Goal: Task Accomplishment & Management: Manage account settings

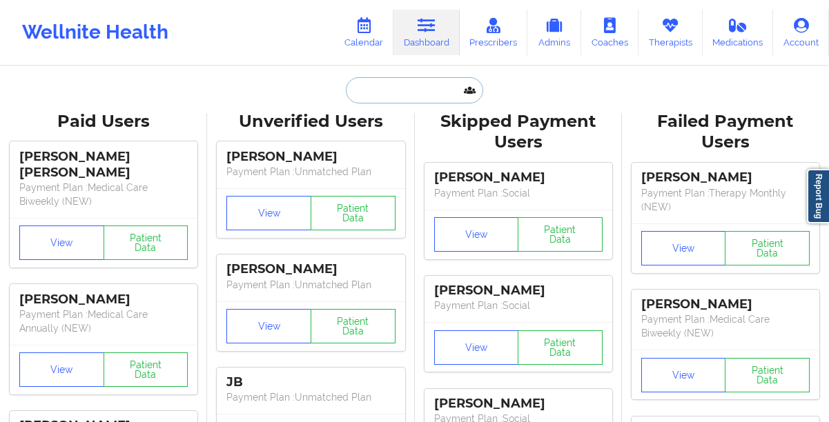
click at [383, 81] on input "text" at bounding box center [414, 90] width 137 height 26
paste input "[PERSON_NAME]"
type input "[PERSON_NAME]"
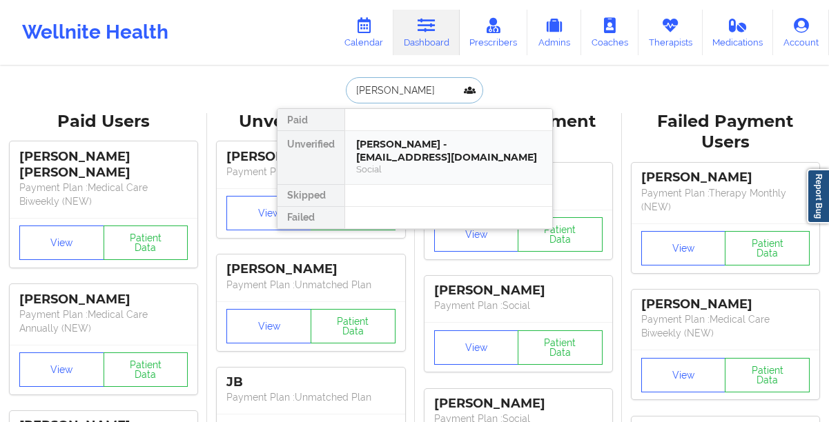
click at [391, 170] on div "Social" at bounding box center [448, 170] width 185 height 12
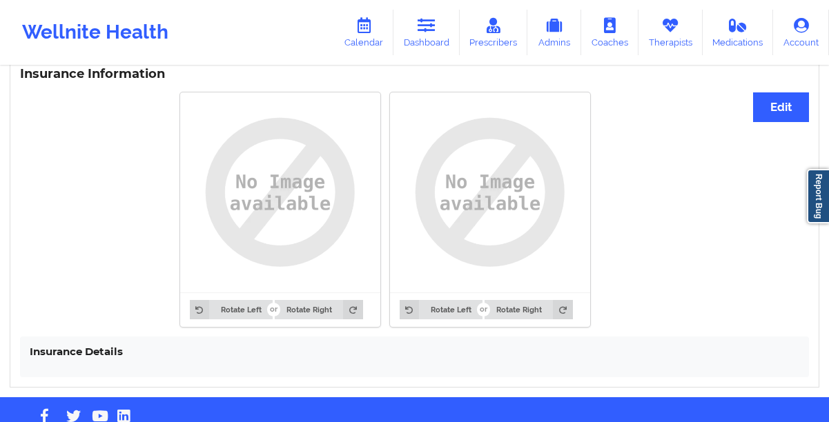
scroll to position [1068, 0]
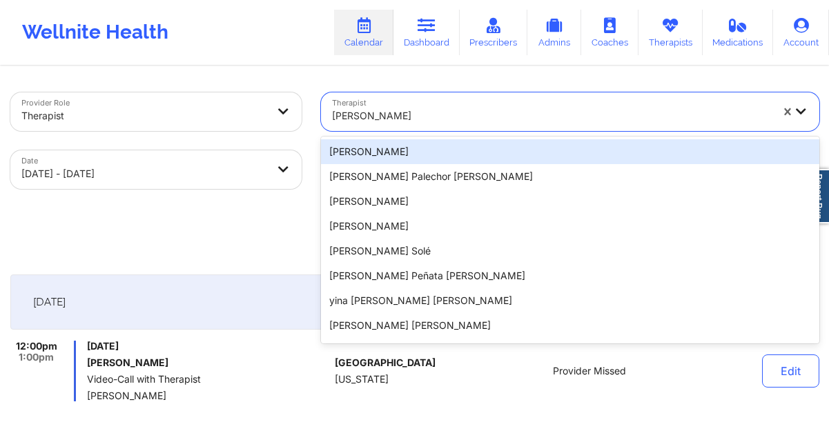
click at [455, 113] on div at bounding box center [551, 116] width 439 height 17
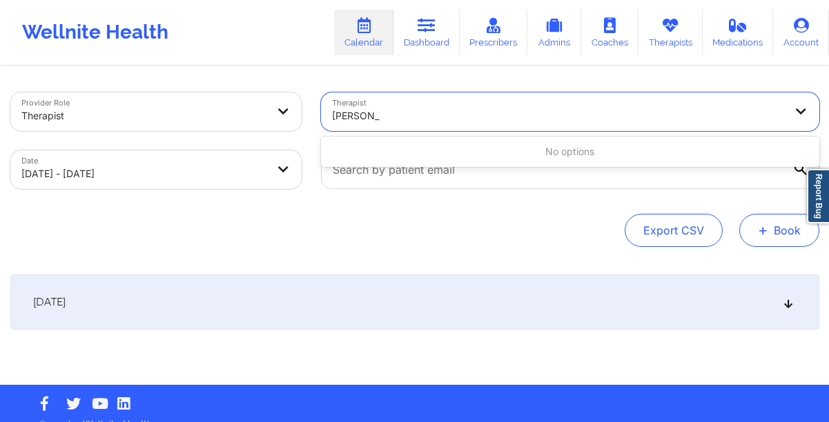
type input "cindy bau"
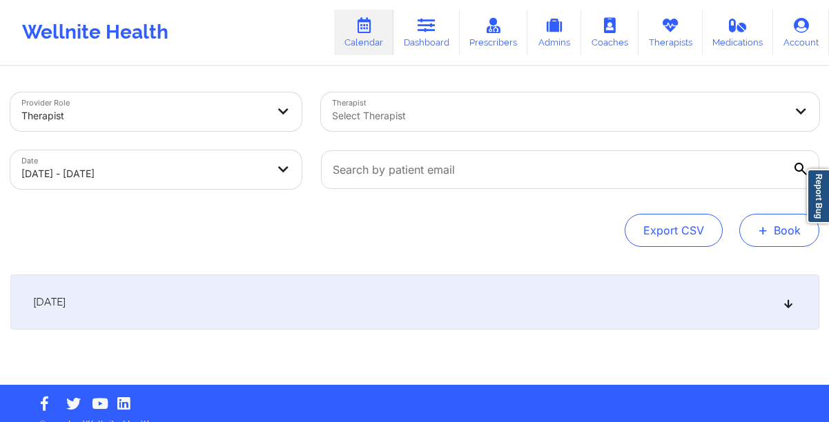
click at [773, 228] on button "+ Book" at bounding box center [779, 230] width 80 height 33
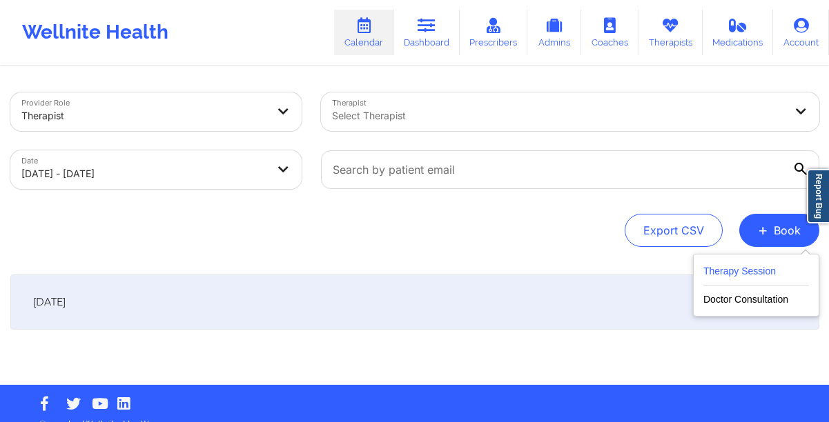
click at [721, 273] on button "Therapy Session" at bounding box center [756, 274] width 106 height 23
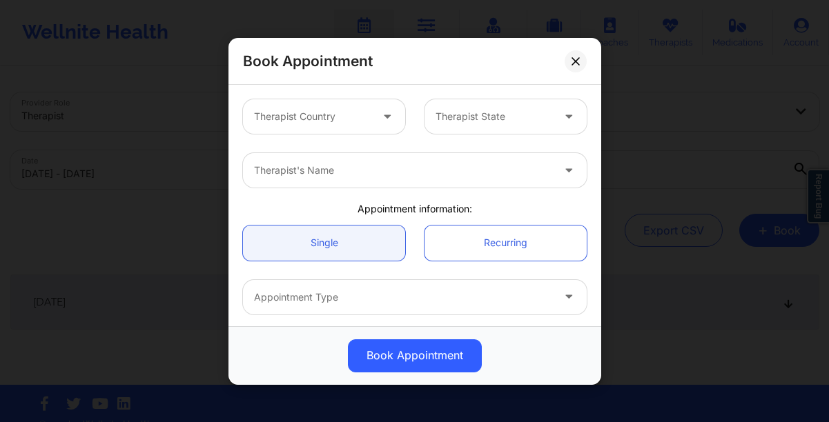
click at [293, 124] on div at bounding box center [312, 116] width 117 height 17
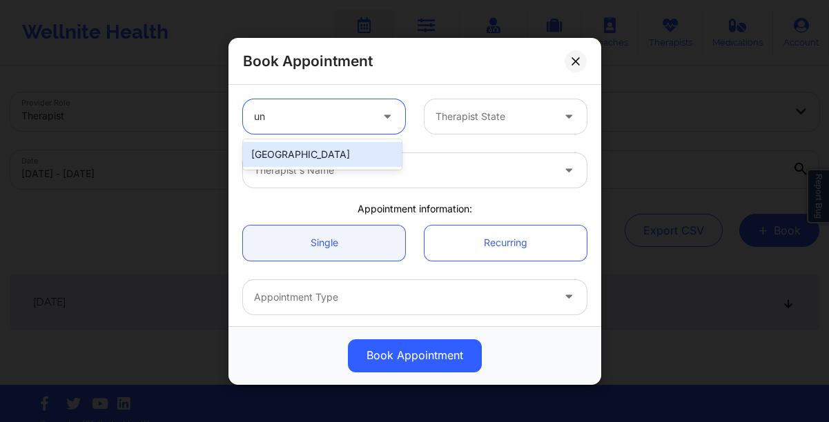
type input "uni"
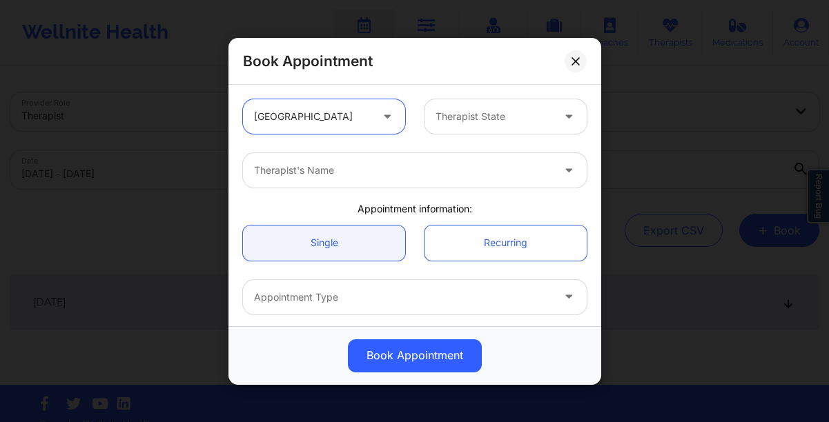
click at [490, 119] on div at bounding box center [494, 116] width 117 height 17
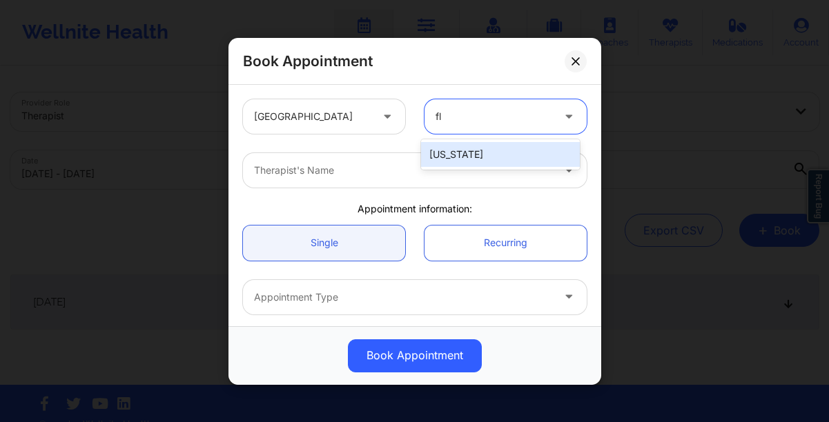
type input "flo"
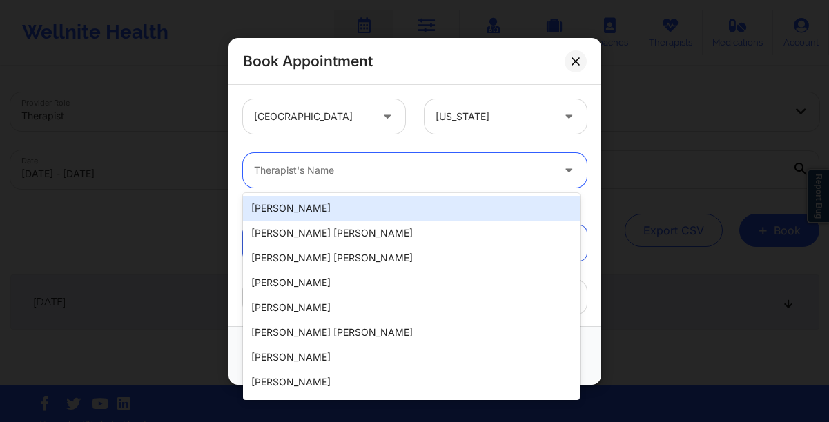
click at [375, 174] on div at bounding box center [403, 170] width 298 height 17
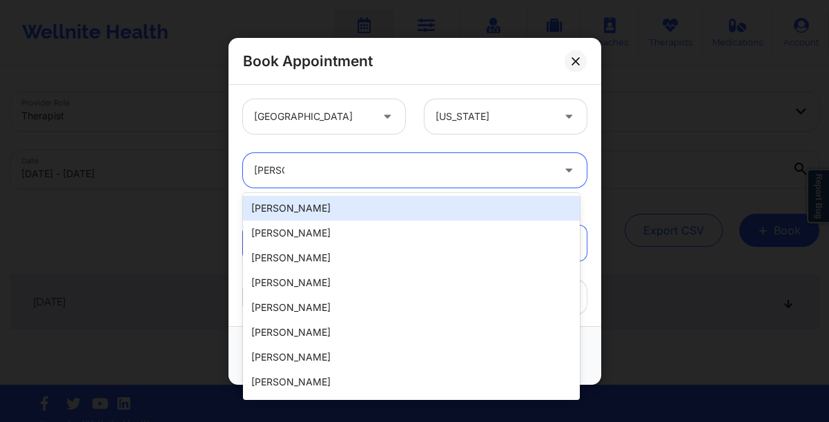
type input "cindy"
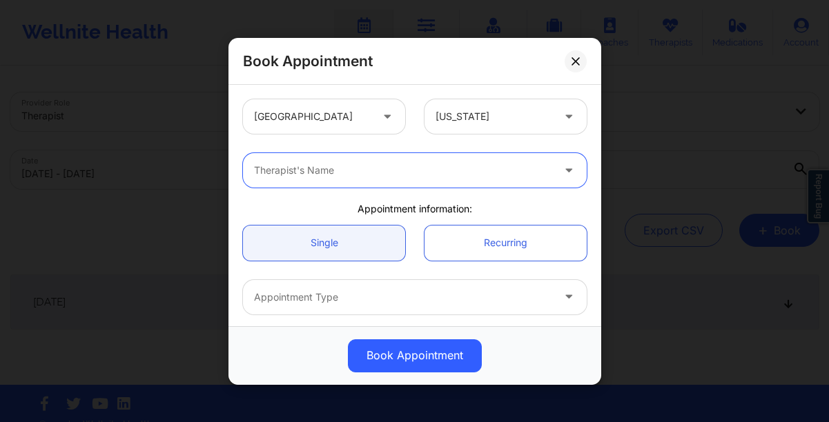
click at [315, 170] on div at bounding box center [403, 170] width 298 height 17
type input "bauma"
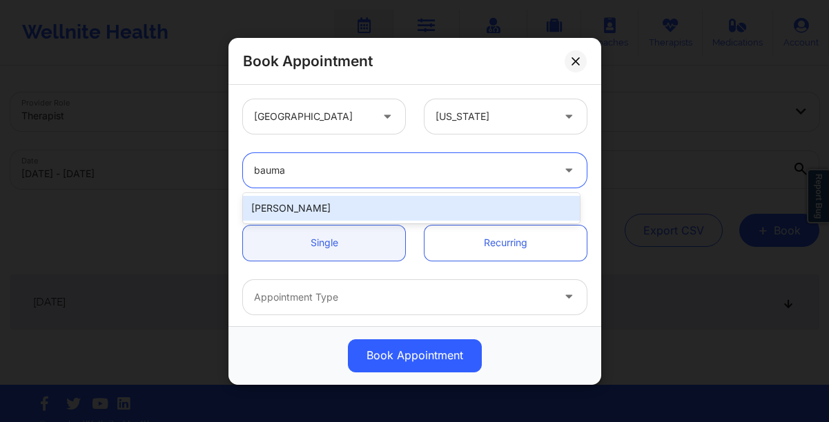
click at [326, 201] on div "Cindy L Baumann" at bounding box center [411, 208] width 337 height 25
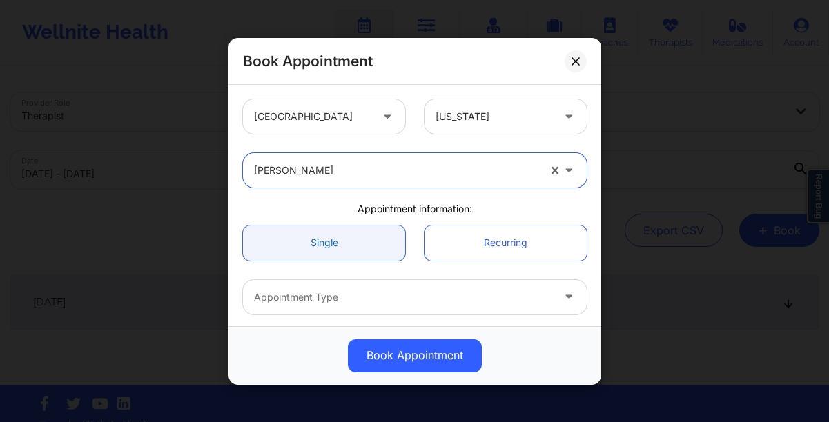
click at [325, 244] on link "Single" at bounding box center [324, 242] width 162 height 35
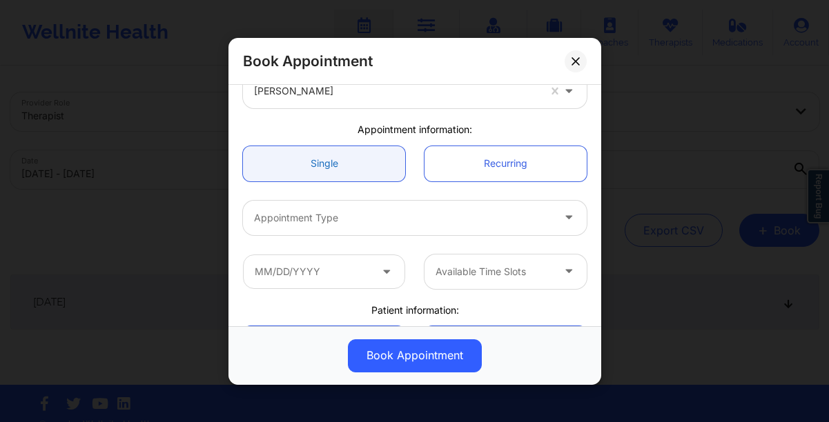
scroll to position [90, 0]
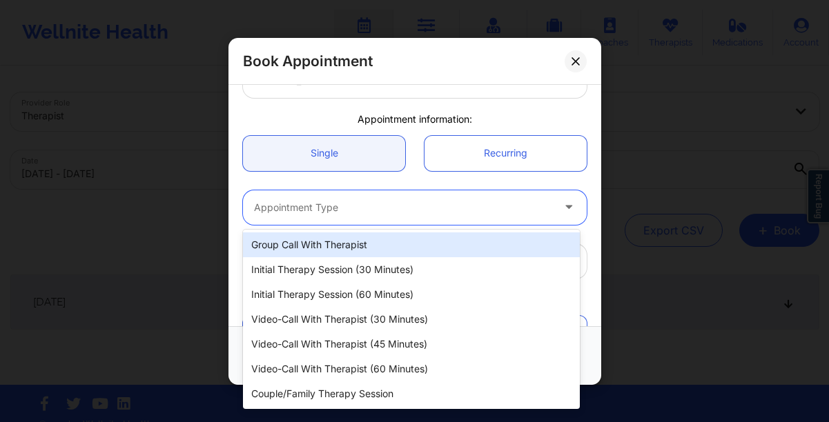
click at [331, 215] on div at bounding box center [403, 207] width 298 height 17
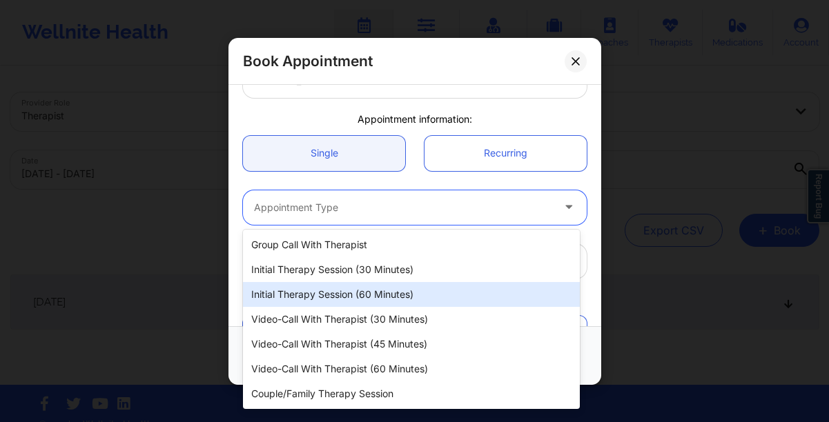
click at [342, 292] on div "Initial Therapy Session (60 minutes)" at bounding box center [411, 294] width 337 height 25
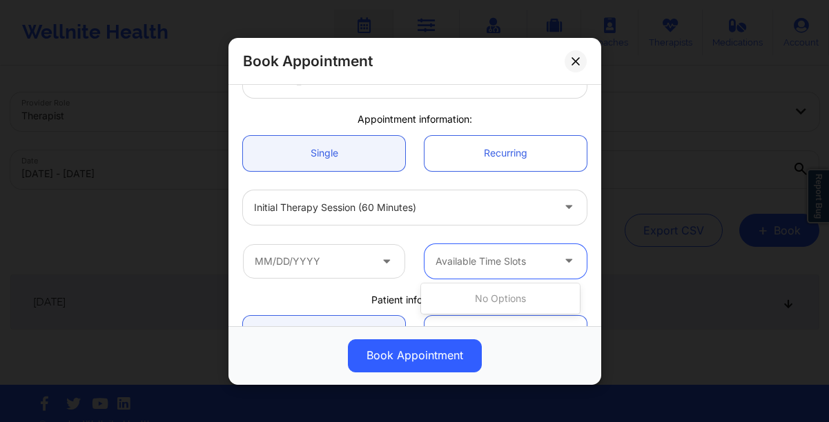
click at [510, 245] on div "Available Time Slots" at bounding box center [488, 261] width 129 height 35
click at [511, 260] on div at bounding box center [494, 261] width 117 height 17
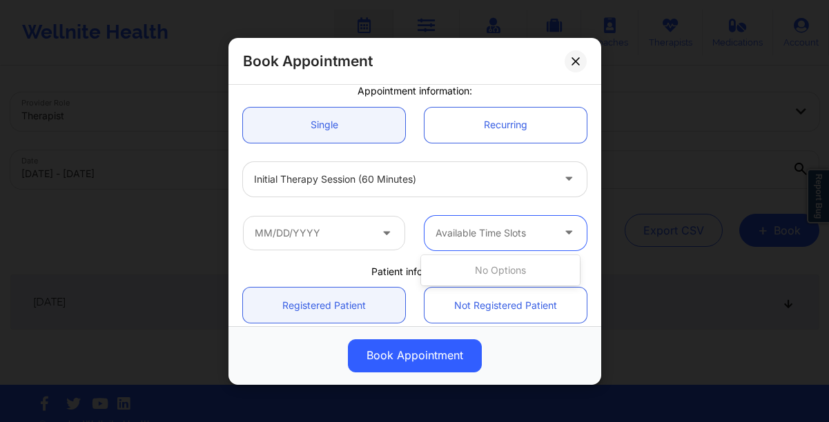
scroll to position [135, 0]
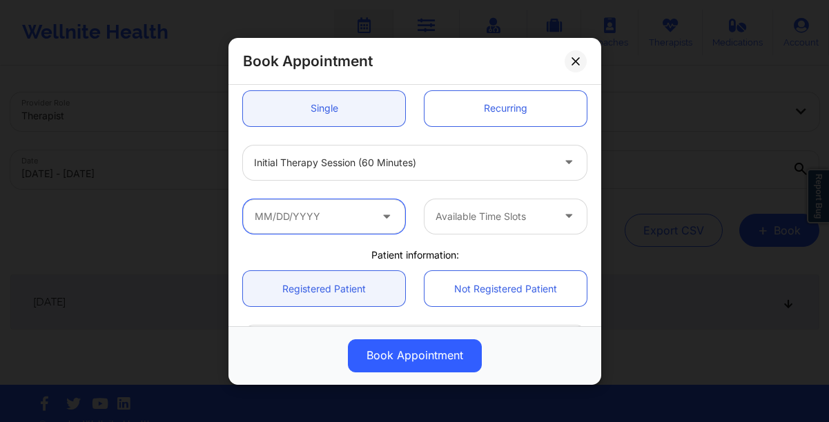
click at [364, 220] on input "text" at bounding box center [324, 216] width 162 height 35
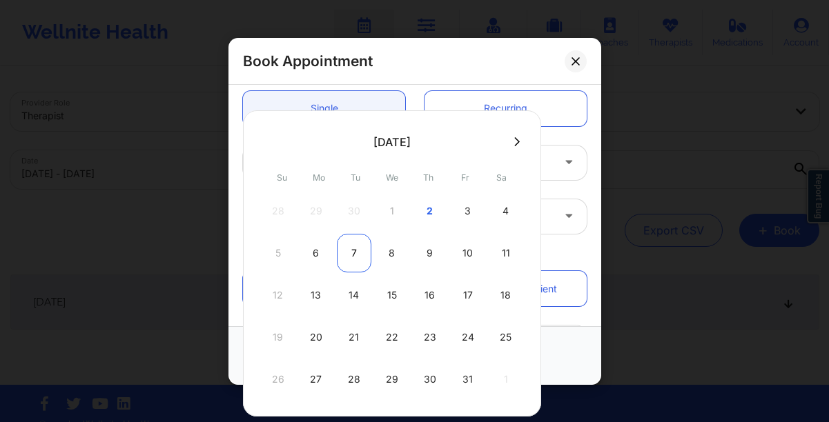
click at [355, 258] on div "7" at bounding box center [354, 253] width 35 height 39
type input "10/07/2025"
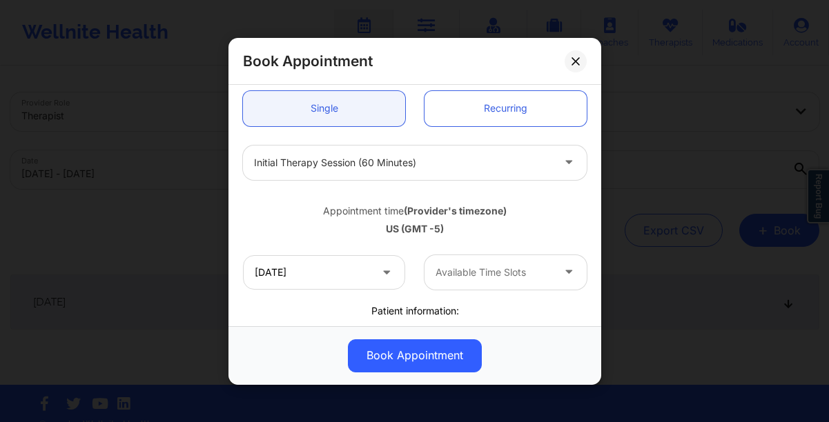
click at [505, 282] on div "Available Time Slots" at bounding box center [488, 272] width 129 height 35
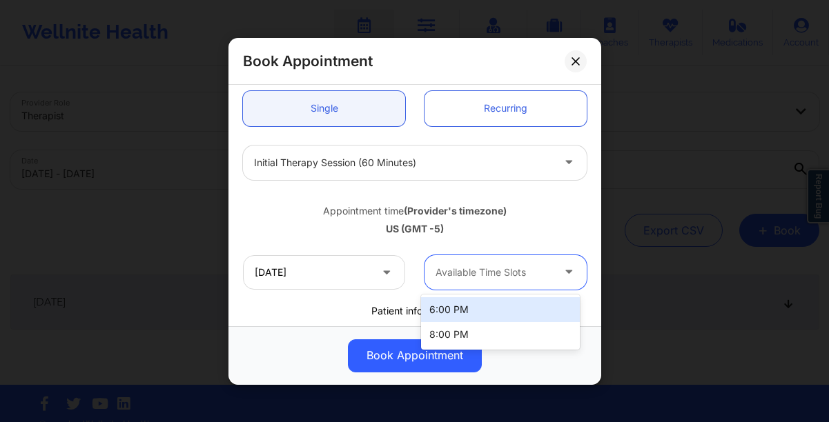
click at [326, 230] on div "US (GMT -5)" at bounding box center [415, 229] width 344 height 14
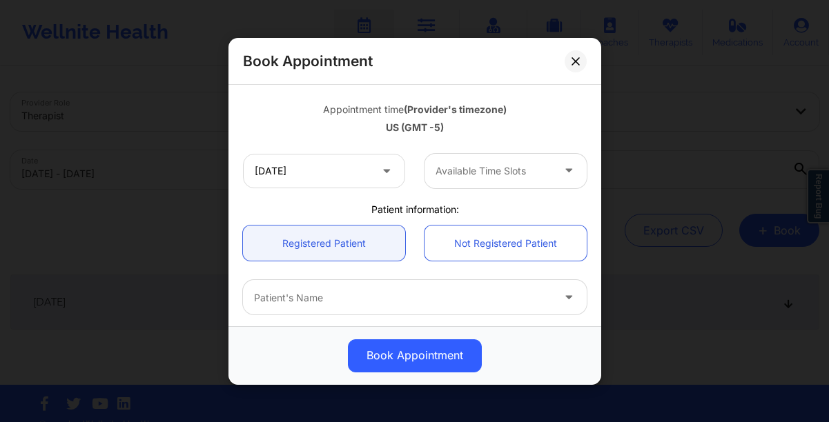
scroll to position [255, 0]
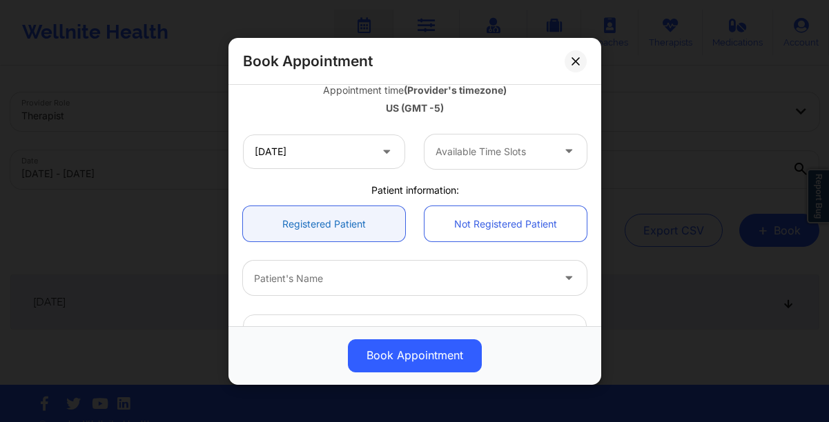
click at [326, 231] on link "Registered Patient" at bounding box center [324, 223] width 162 height 35
click at [429, 280] on div at bounding box center [403, 278] width 298 height 17
type input "erica pelleg"
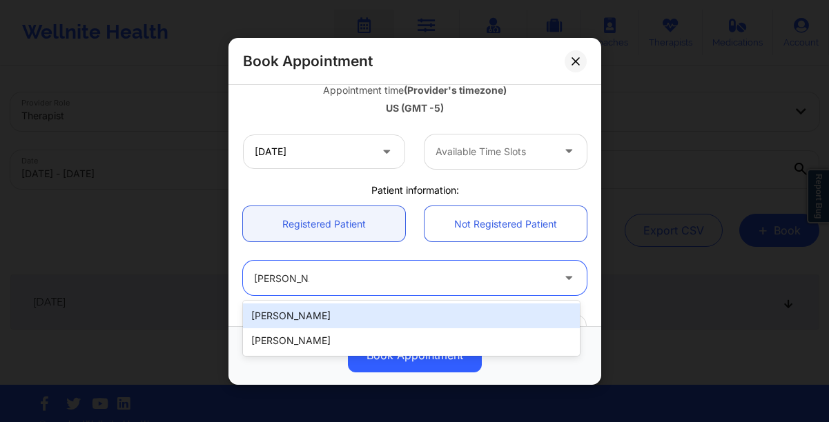
type input "pellegrini.ericaj@gmail.com"
type input "+13028678203"
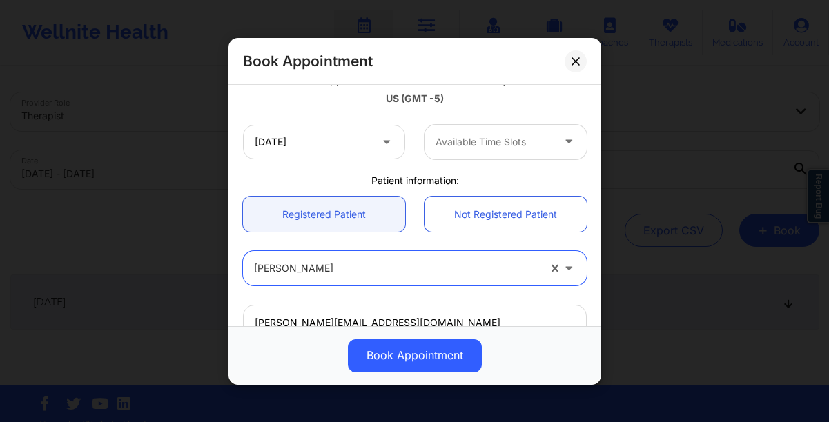
scroll to position [257, 0]
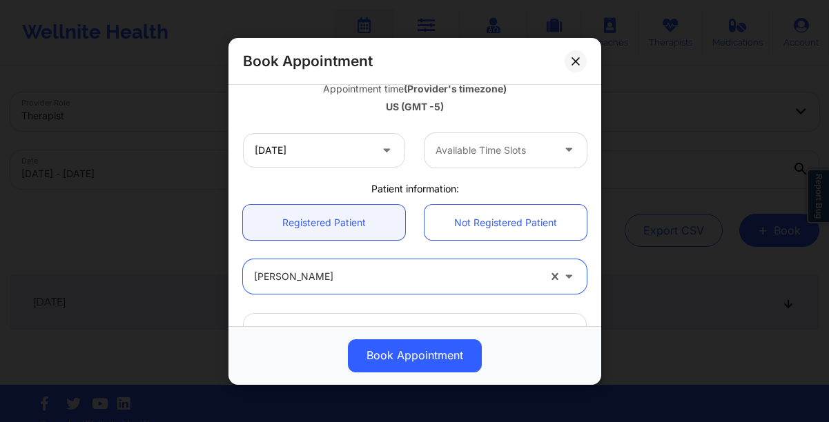
click at [468, 157] on div at bounding box center [494, 150] width 117 height 17
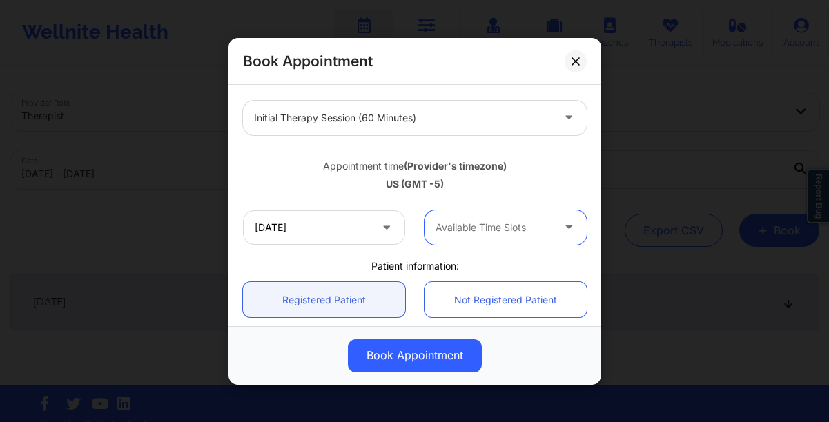
scroll to position [177, 0]
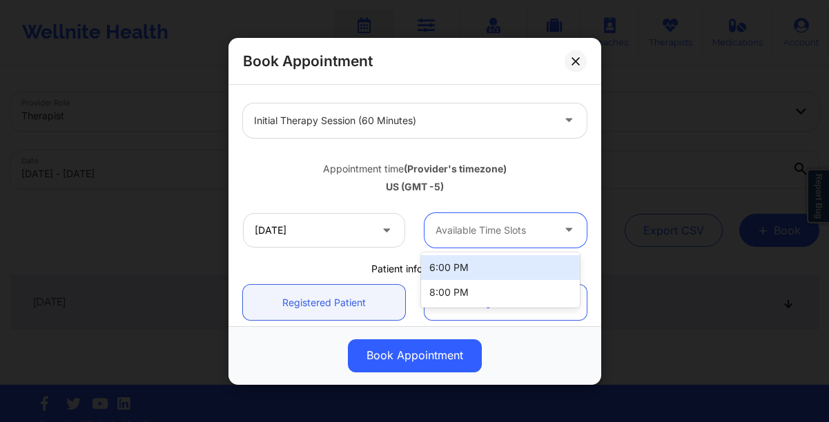
click at [478, 236] on div at bounding box center [494, 230] width 117 height 17
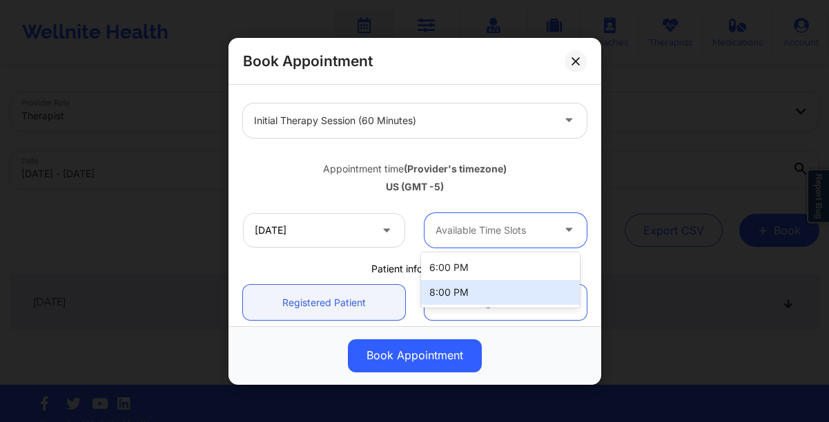
click at [480, 297] on div "8:00 PM" at bounding box center [500, 292] width 159 height 25
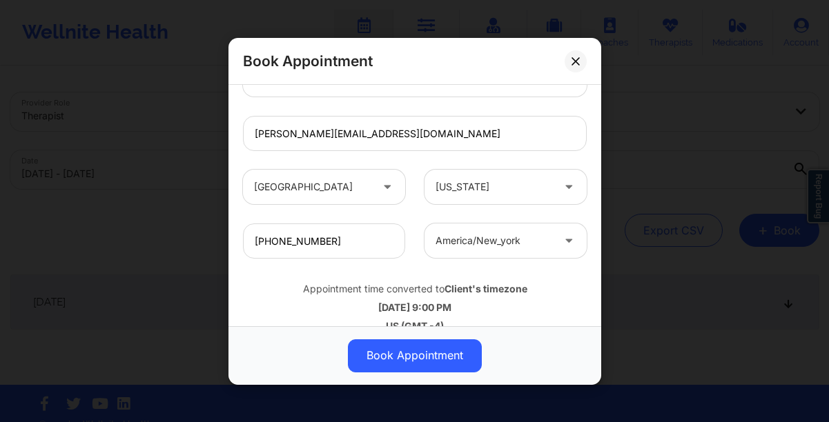
scroll to position [452, 0]
